Goal: Complete application form

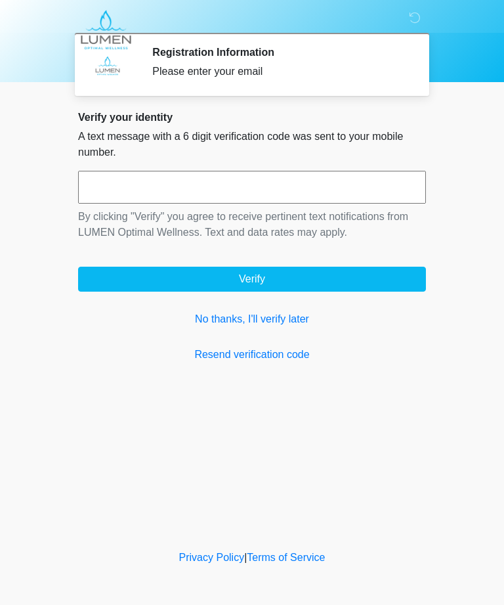
click at [384, 192] on input "text" at bounding box center [252, 187] width 348 height 33
click at [288, 322] on link "No thanks, I'll verify later" at bounding box center [252, 319] width 348 height 16
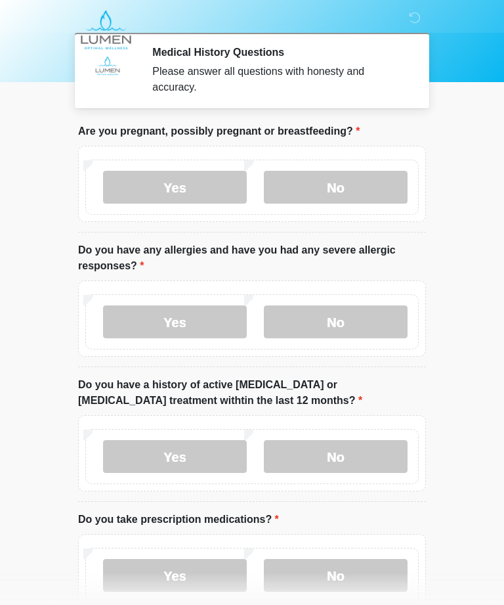
click at [372, 171] on label "No" at bounding box center [336, 187] width 144 height 33
click at [389, 320] on label "No" at bounding box center [336, 321] width 144 height 33
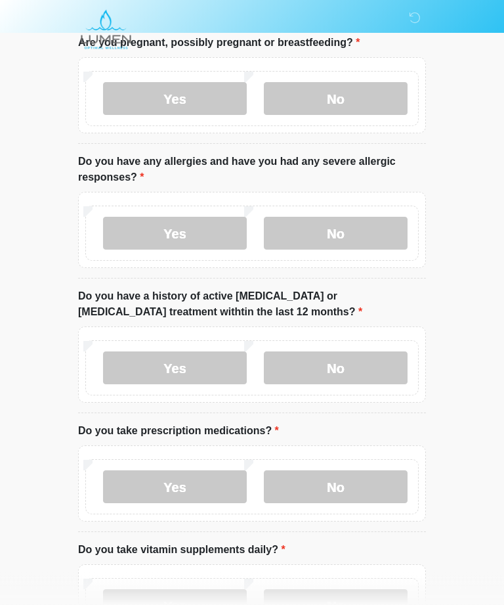
scroll to position [89, 0]
click at [379, 363] on label "No" at bounding box center [336, 367] width 144 height 33
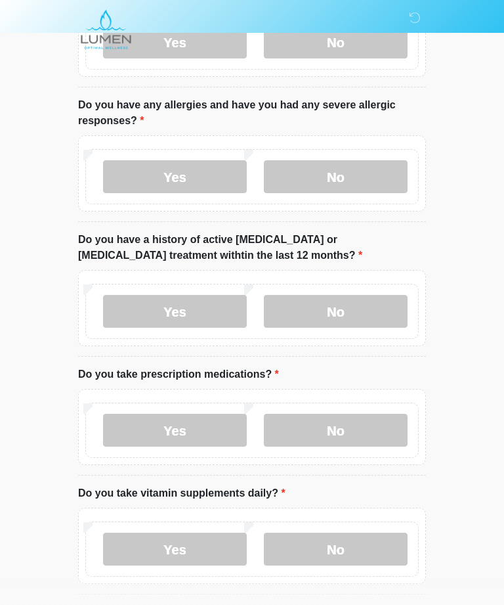
click at [210, 433] on label "Yes" at bounding box center [175, 430] width 144 height 33
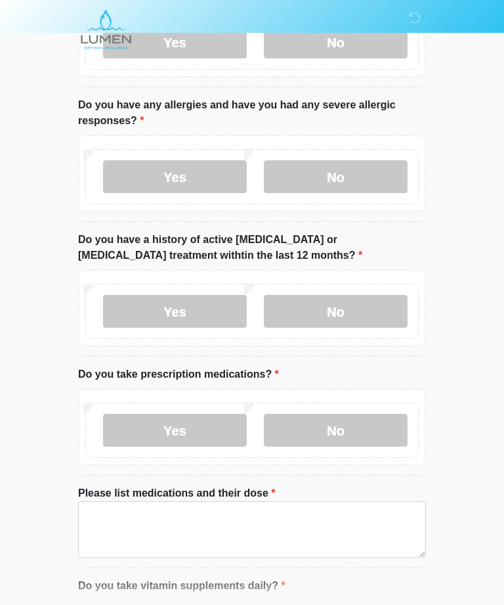
scroll to position [145, 0]
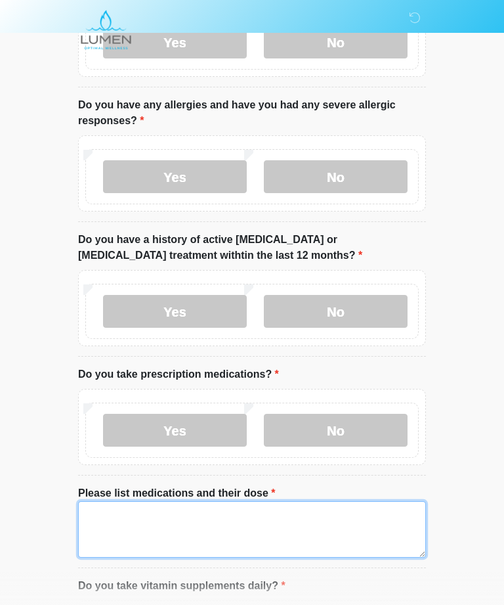
click at [286, 521] on textarea "Please list medications and their dose" at bounding box center [252, 529] width 348 height 56
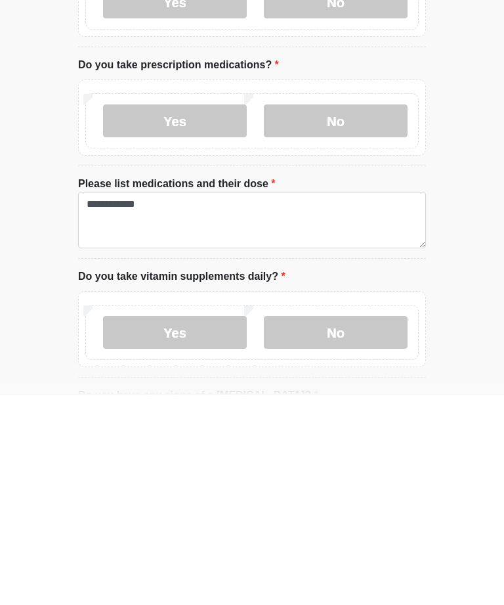
click at [362, 526] on label "No" at bounding box center [336, 542] width 144 height 33
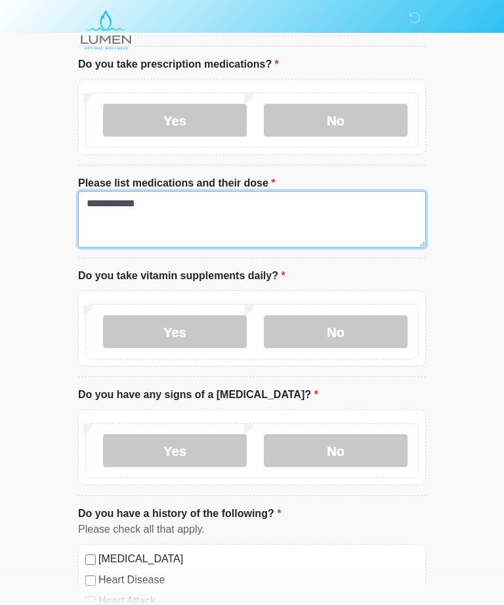
click at [192, 207] on textarea "**********" at bounding box center [252, 219] width 348 height 56
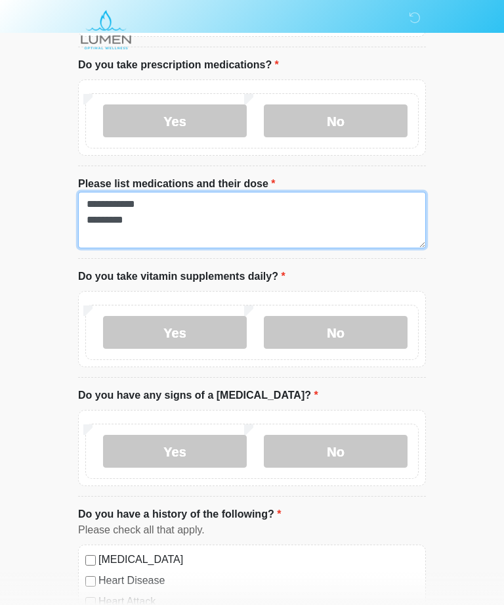
type textarea "**********"
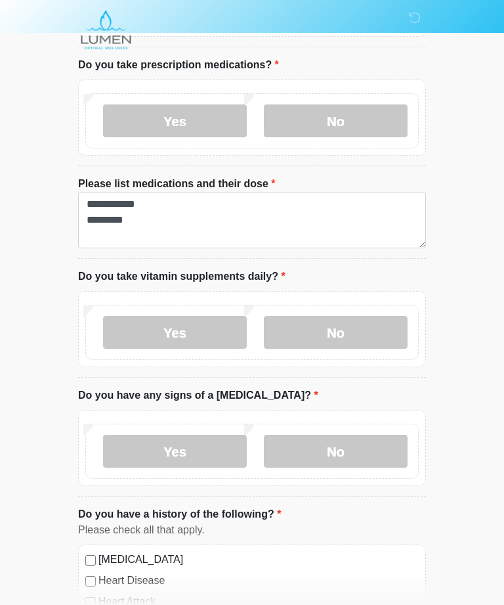
click at [260, 256] on li "**********" at bounding box center [252, 217] width 348 height 83
click at [362, 440] on label "No" at bounding box center [336, 450] width 144 height 33
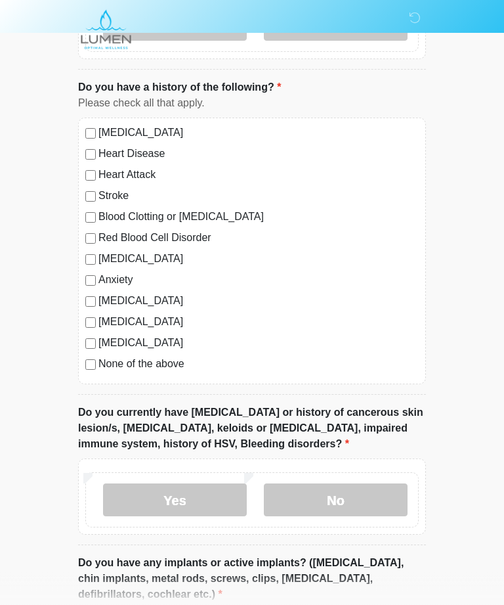
scroll to position [889, 0]
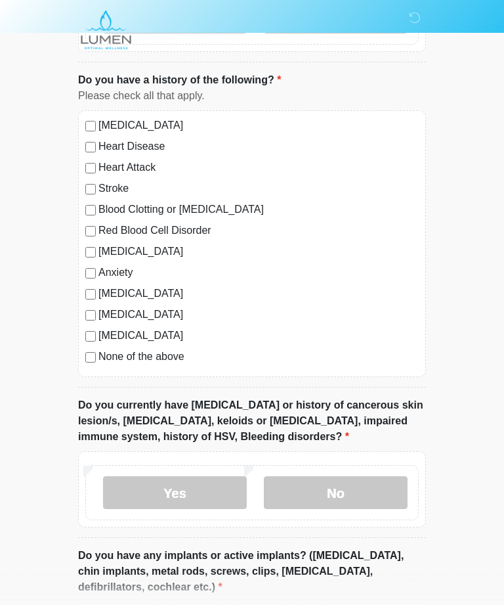
click at [371, 489] on label "No" at bounding box center [336, 492] width 144 height 33
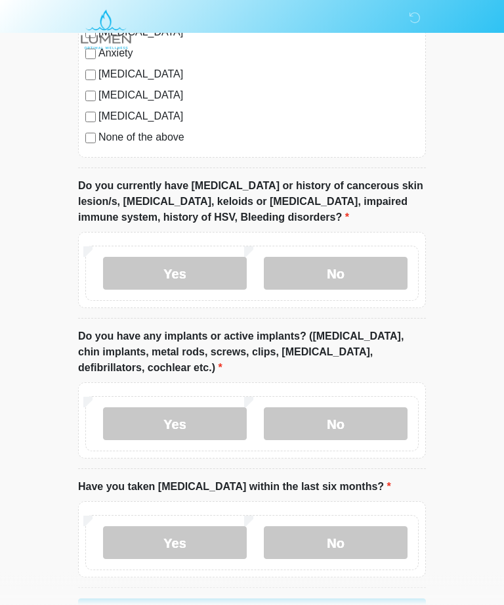
scroll to position [1108, 0]
click at [381, 422] on label "No" at bounding box center [336, 423] width 144 height 33
click at [372, 542] on label "No" at bounding box center [336, 542] width 144 height 33
click at [362, 604] on button "Continue" at bounding box center [252, 610] width 348 height 25
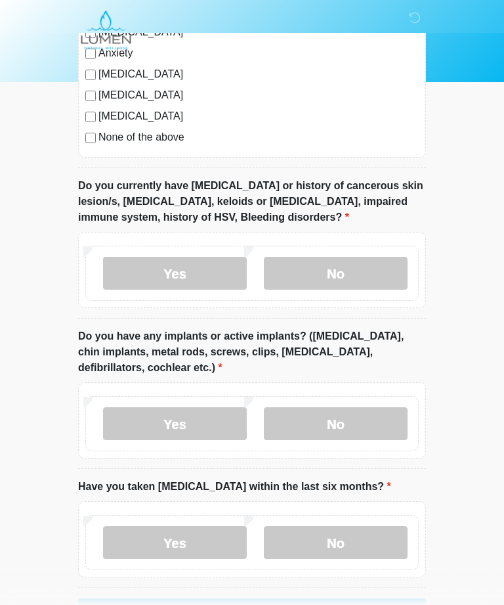
scroll to position [246, 0]
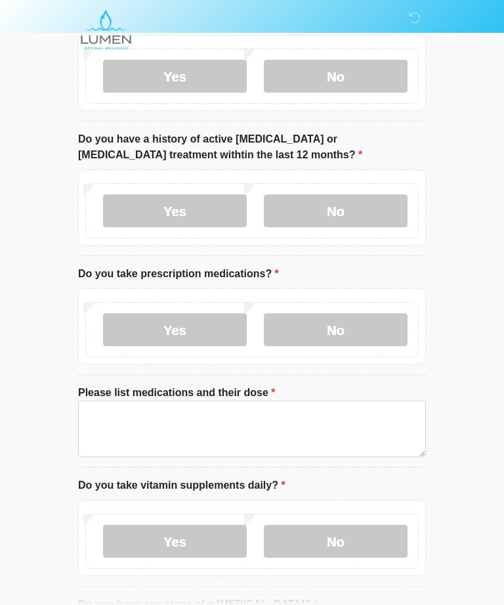
scroll to position [0, 0]
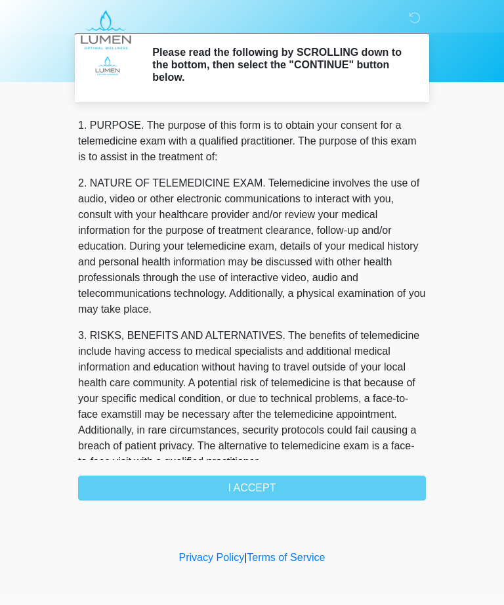
click at [335, 479] on div "1. PURPOSE. The purpose of this form is to obtain your consent for a telemedici…" at bounding box center [252, 309] width 348 height 383
click at [276, 485] on div "1. PURPOSE. The purpose of this form is to obtain your consent for a telemedici…" at bounding box center [252, 309] width 348 height 383
click at [285, 486] on div "1. PURPOSE. The purpose of this form is to obtain your consent for a telemedici…" at bounding box center [252, 309] width 348 height 383
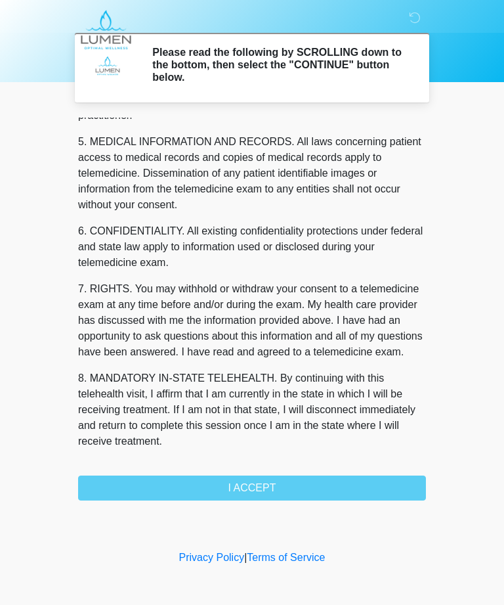
click at [294, 488] on button "I ACCEPT" at bounding box center [252, 487] width 348 height 25
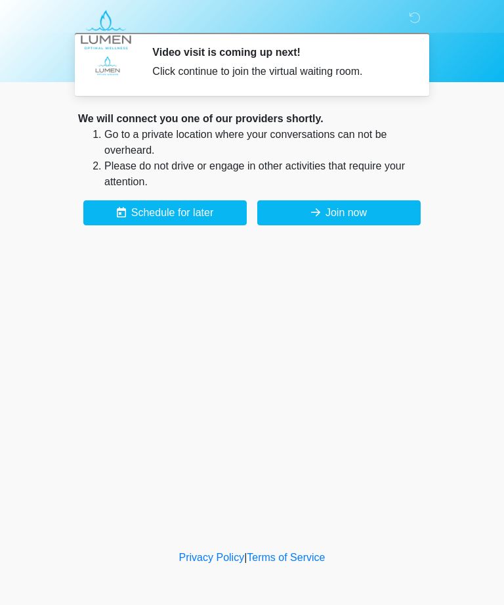
click at [388, 211] on button "Join now" at bounding box center [339, 212] width 164 height 25
click at [407, 196] on div "We will connect you one of our providers shortly. Go to a private location wher…" at bounding box center [252, 168] width 348 height 114
click at [372, 215] on button "Join now" at bounding box center [339, 212] width 164 height 25
click at [381, 212] on button "Join now" at bounding box center [339, 212] width 164 height 25
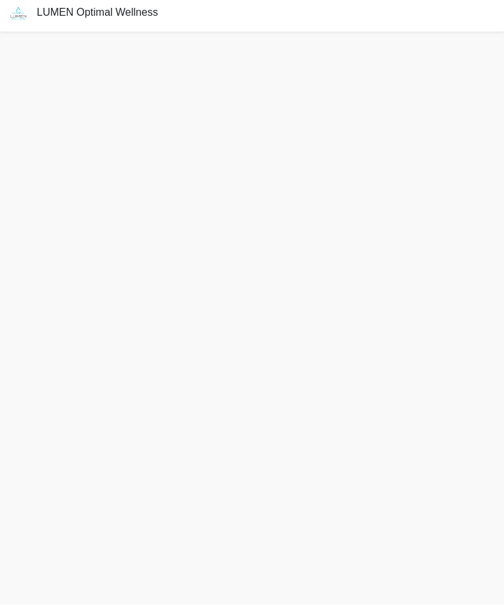
scroll to position [46, 0]
